Goal: Task Accomplishment & Management: Manage account settings

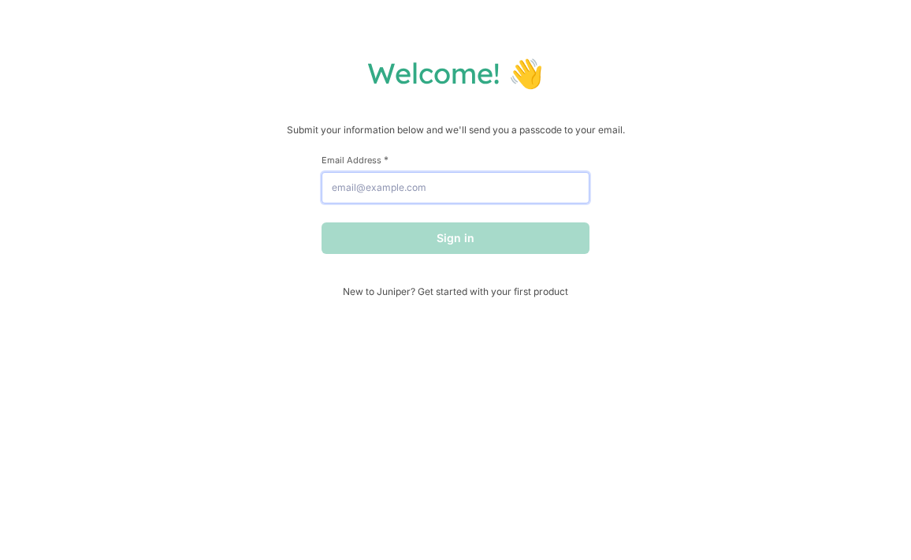
click at [411, 194] on input "Email Address *" at bounding box center [456, 188] width 268 height 32
type input "[EMAIL_ADDRESS][DOMAIN_NAME]"
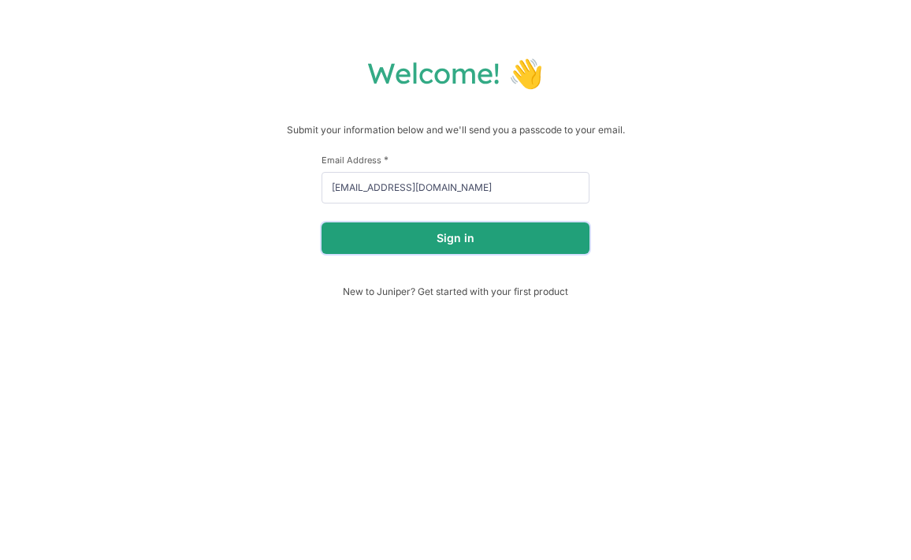
click at [407, 242] on button "Sign in" at bounding box center [456, 238] width 268 height 32
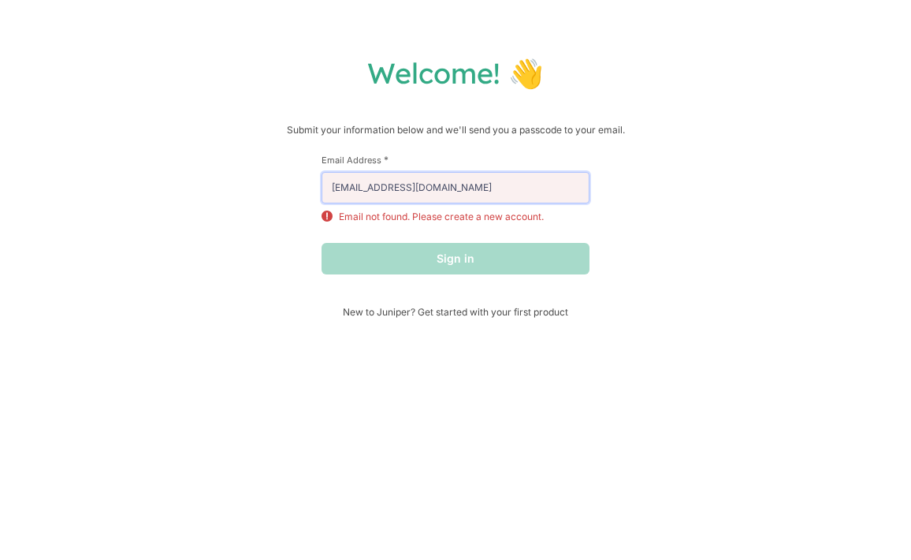
drag, startPoint x: 505, startPoint y: 192, endPoint x: 375, endPoint y: 199, distance: 130.3
click at [149, 169] on div "Welcome! 👋 Submit your information below and we'll send you a passcode to your …" at bounding box center [456, 186] width 880 height 263
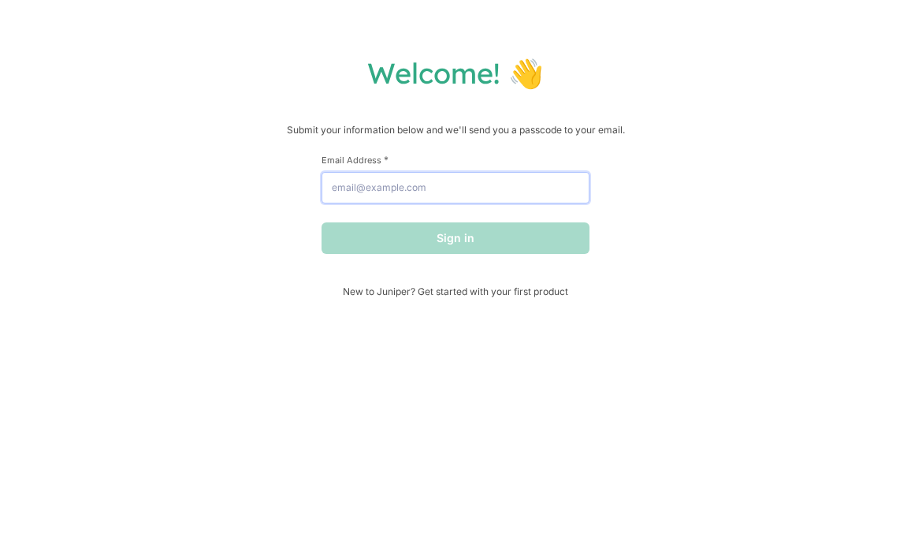
click at [444, 184] on input "Email Address *" at bounding box center [456, 188] width 268 height 32
type input "[EMAIL_ADDRESS][DOMAIN_NAME]"
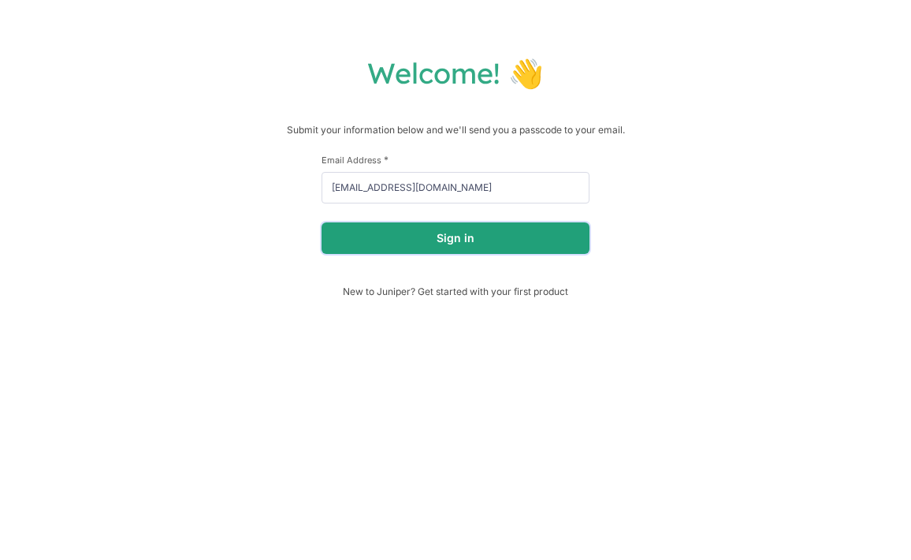
click at [450, 242] on button "Sign in" at bounding box center [456, 238] width 268 height 32
